Goal: Task Accomplishment & Management: Manage account settings

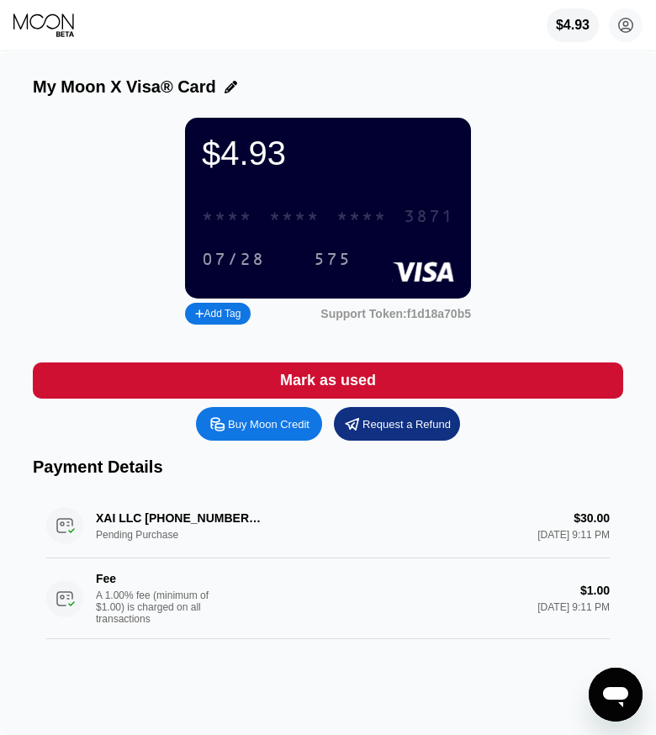
click at [342, 215] on div "* * * *" at bounding box center [361, 217] width 50 height 19
click at [259, 79] on div "My Moon X Visa® Card" at bounding box center [328, 86] width 590 height 19
click at [571, 24] on div "$4.93" at bounding box center [573, 25] width 34 height 15
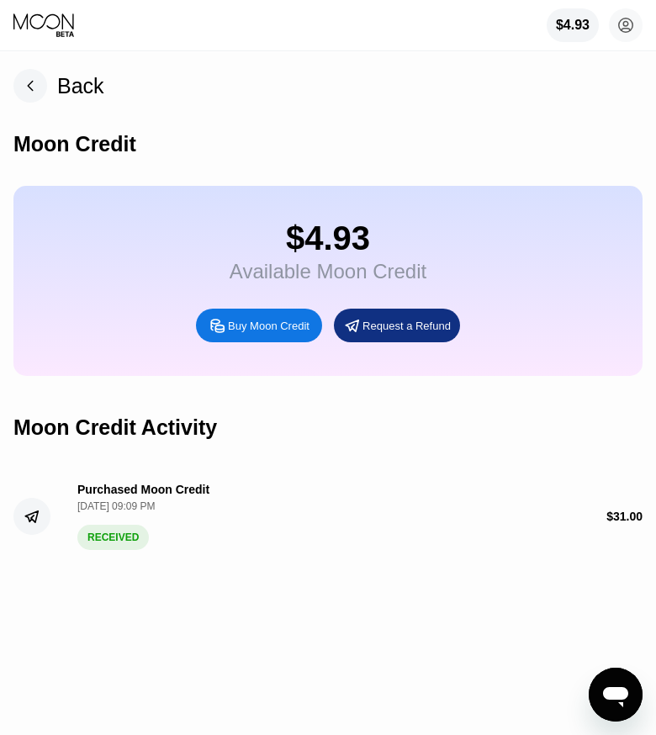
click at [31, 82] on icon at bounding box center [30, 86] width 5 height 9
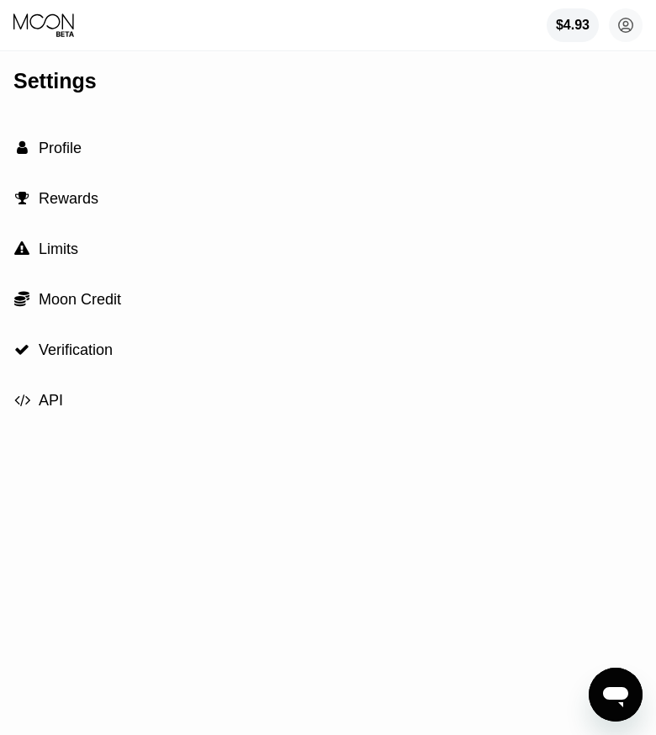
click at [66, 255] on span "Limits" at bounding box center [59, 249] width 40 height 17
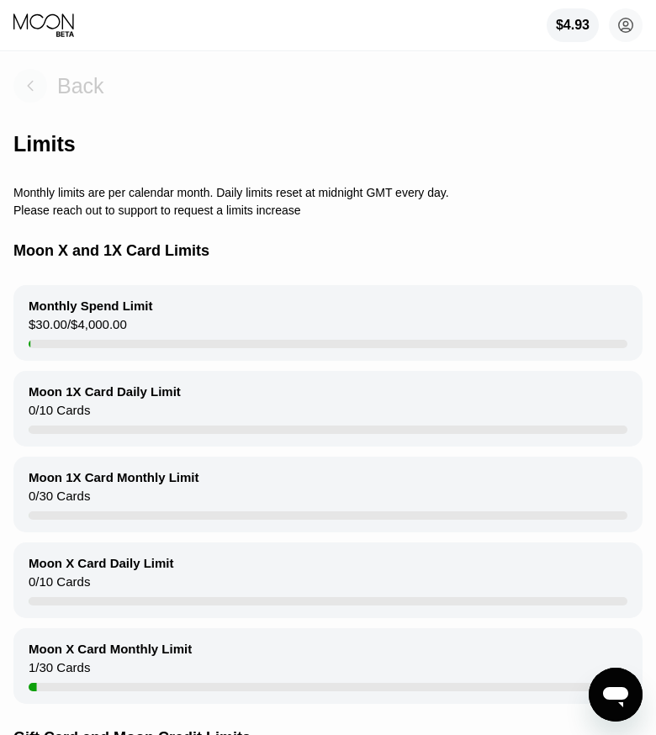
click at [33, 91] on rect at bounding box center [30, 86] width 34 height 34
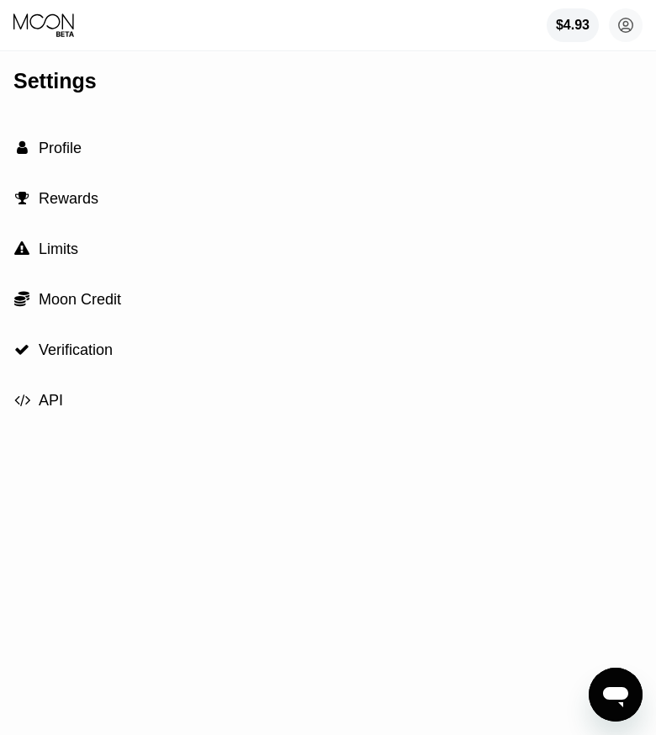
click at [69, 242] on span "Limits" at bounding box center [59, 249] width 40 height 17
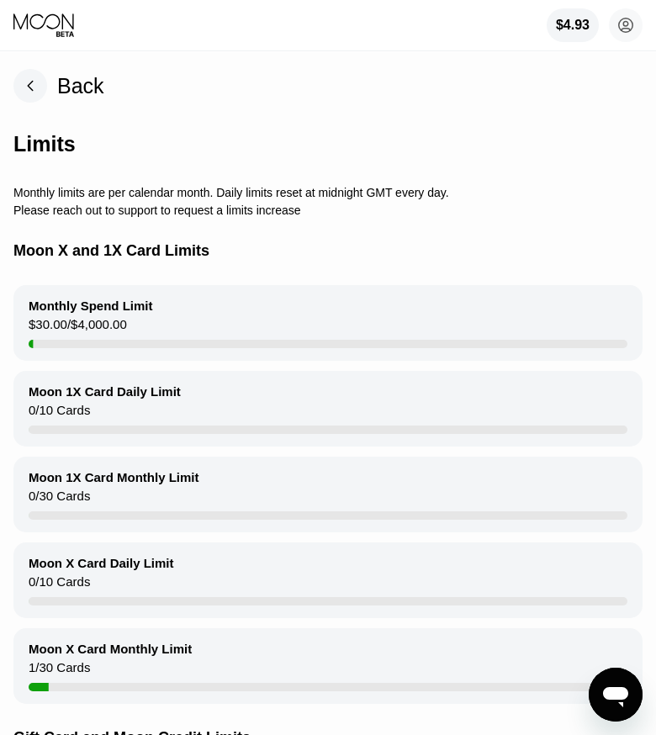
click at [39, 77] on rect at bounding box center [30, 86] width 34 height 34
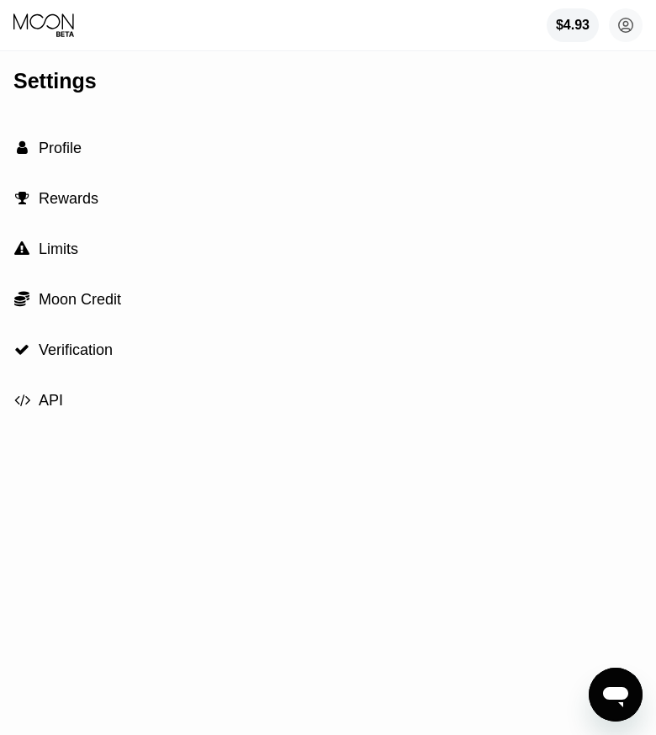
click at [63, 336] on div " Verification" at bounding box center [327, 350] width 629 height 50
